Goal: Information Seeking & Learning: Learn about a topic

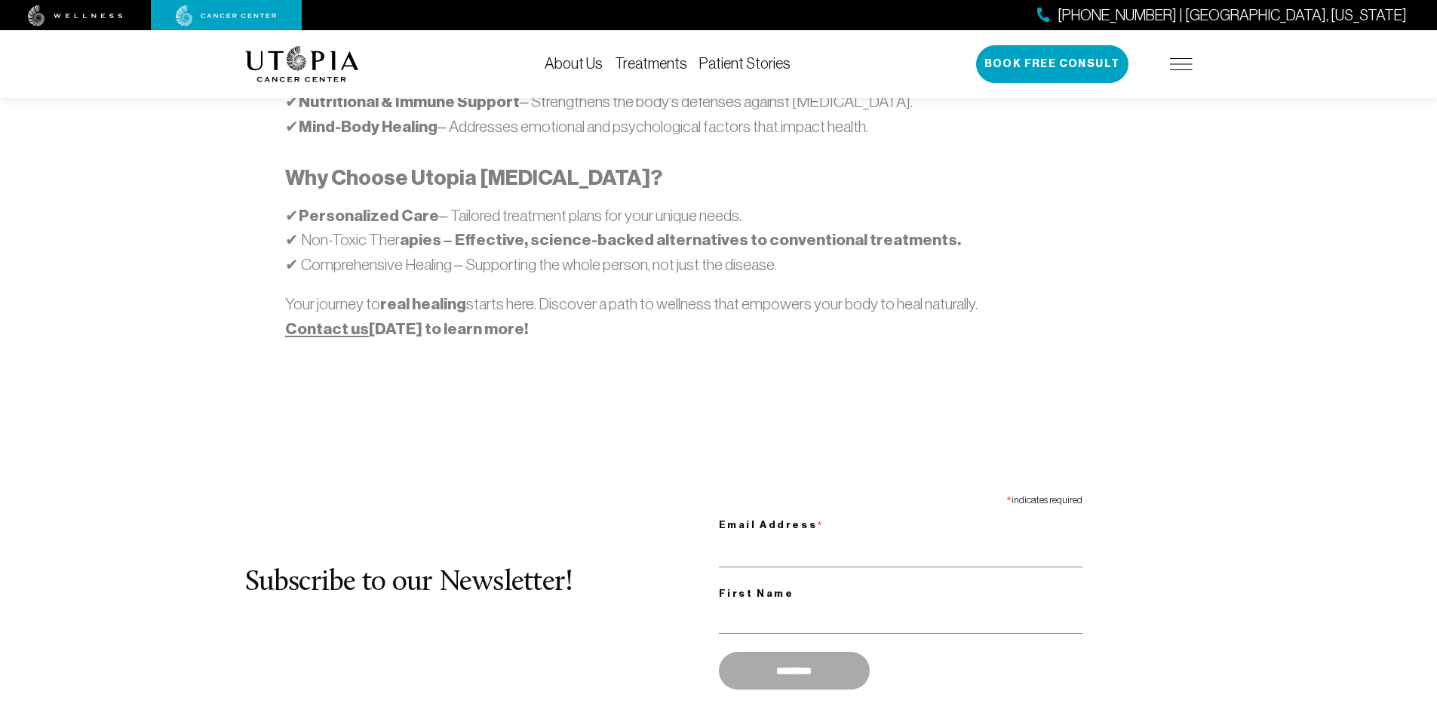
scroll to position [1132, 0]
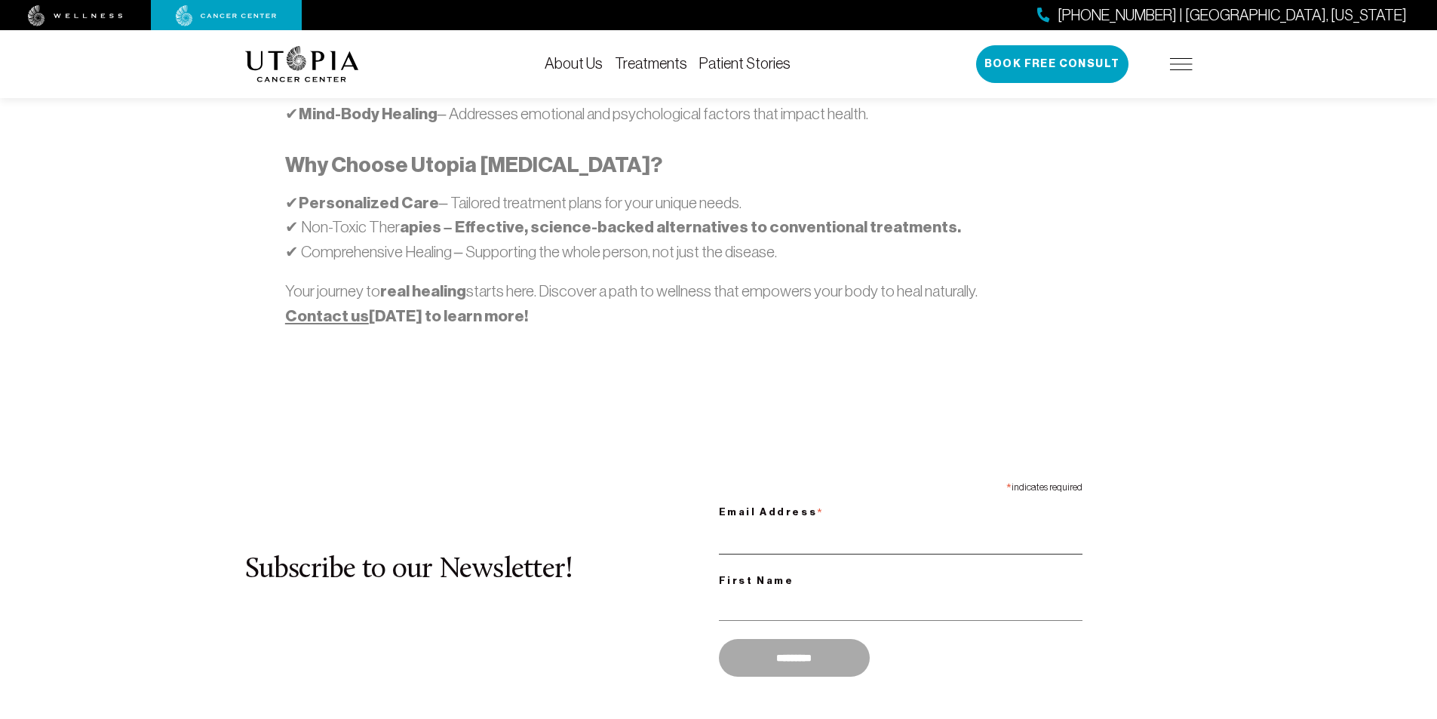
click at [792, 546] on input "Email Address *" at bounding box center [901, 539] width 364 height 31
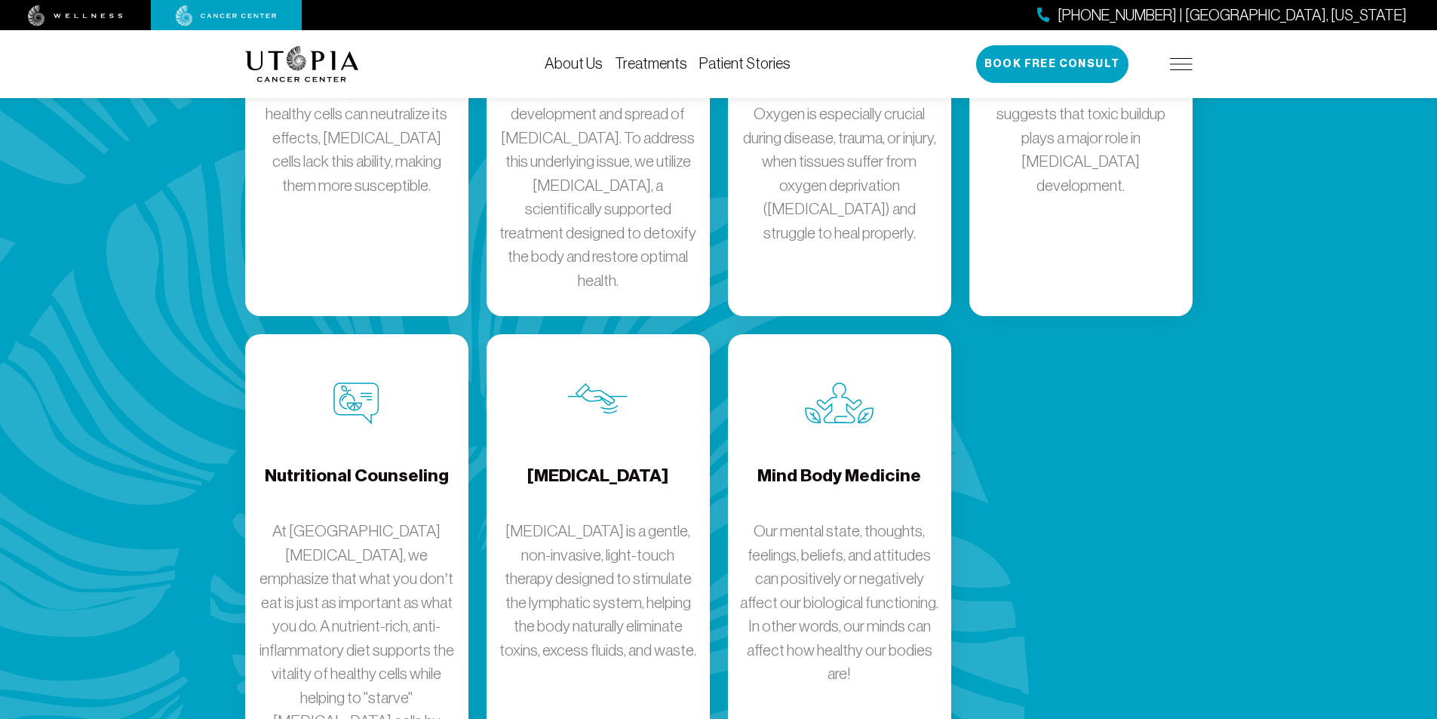
scroll to position [2357, 0]
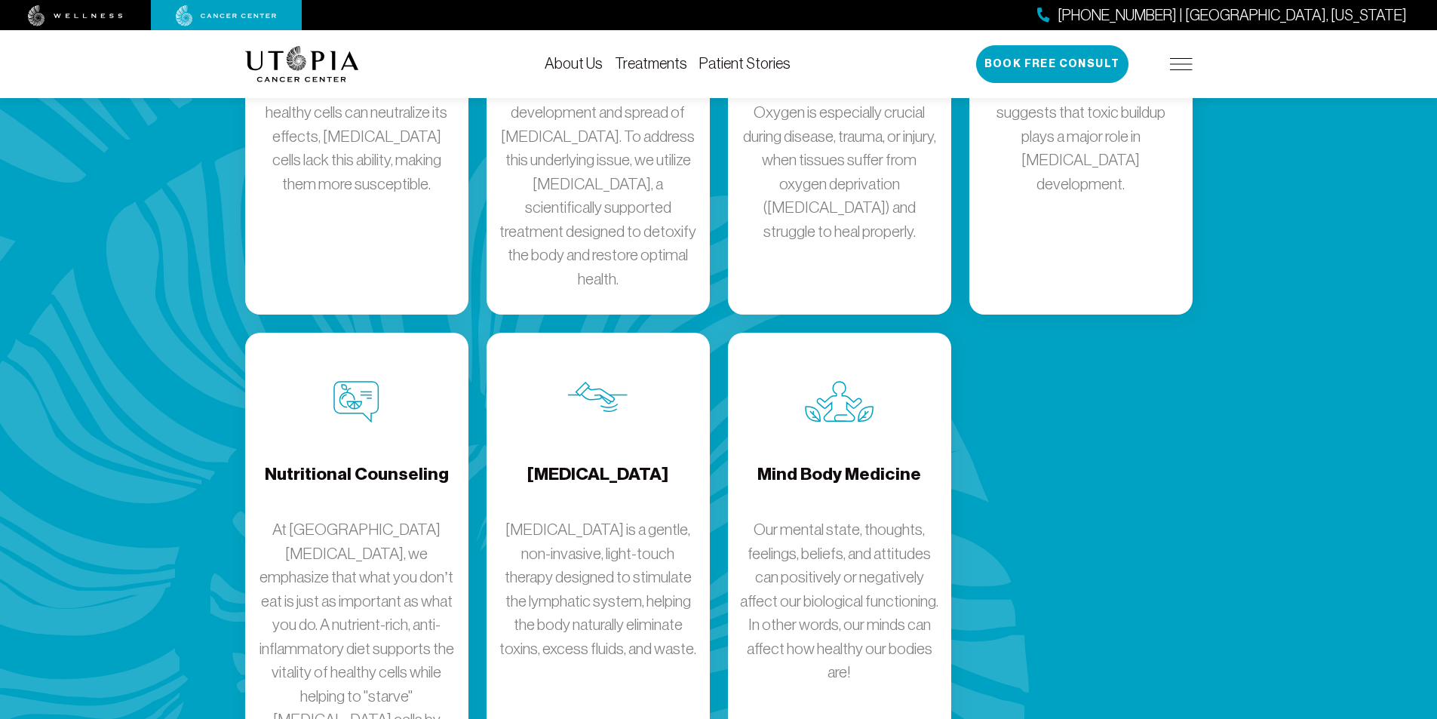
type input "**********"
click at [757, 511] on h4 "Mind Body Medicine" at bounding box center [839, 486] width 164 height 49
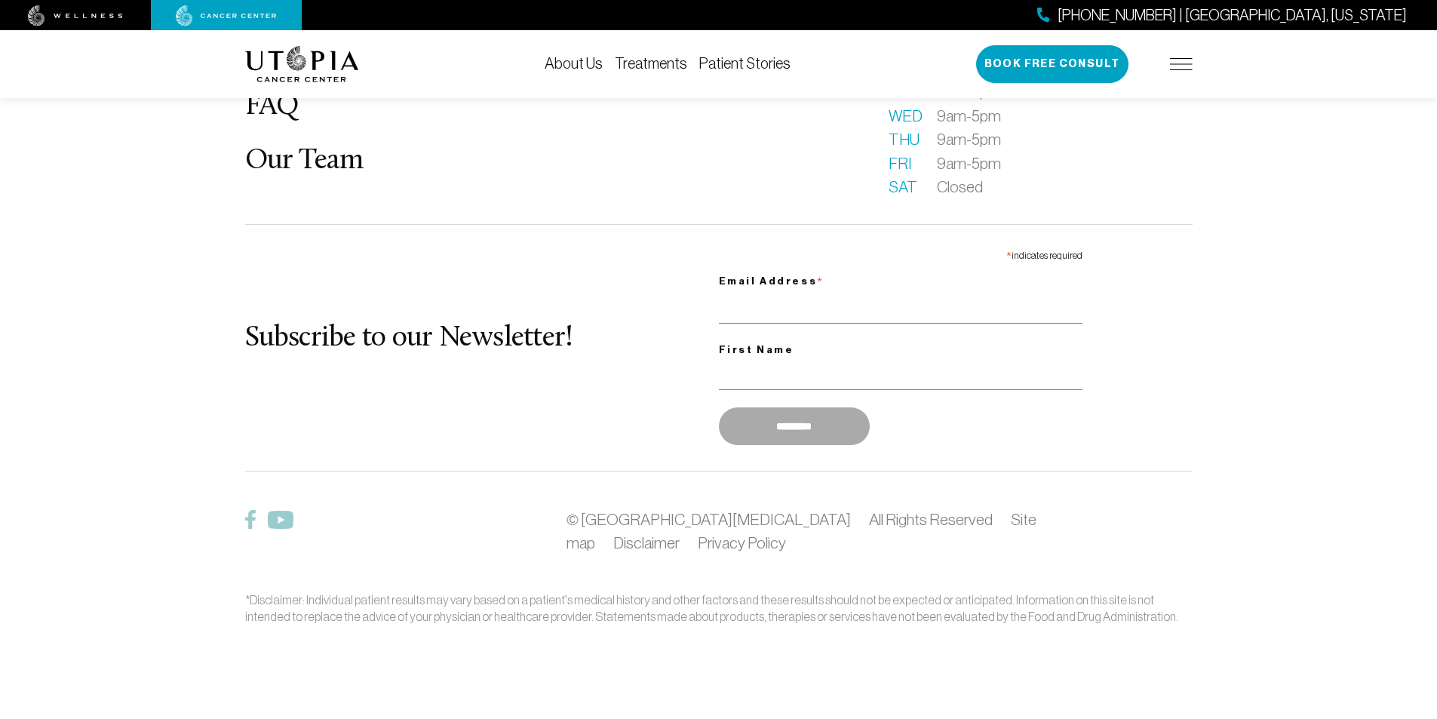
scroll to position [3293, 0]
click at [791, 715] on footer "What is [MEDICAL_DATA]? About Us Patient Stories FAQ Our Team Becoming a patien…" at bounding box center [718, 260] width 1437 height 917
